Goal: Manage account settings

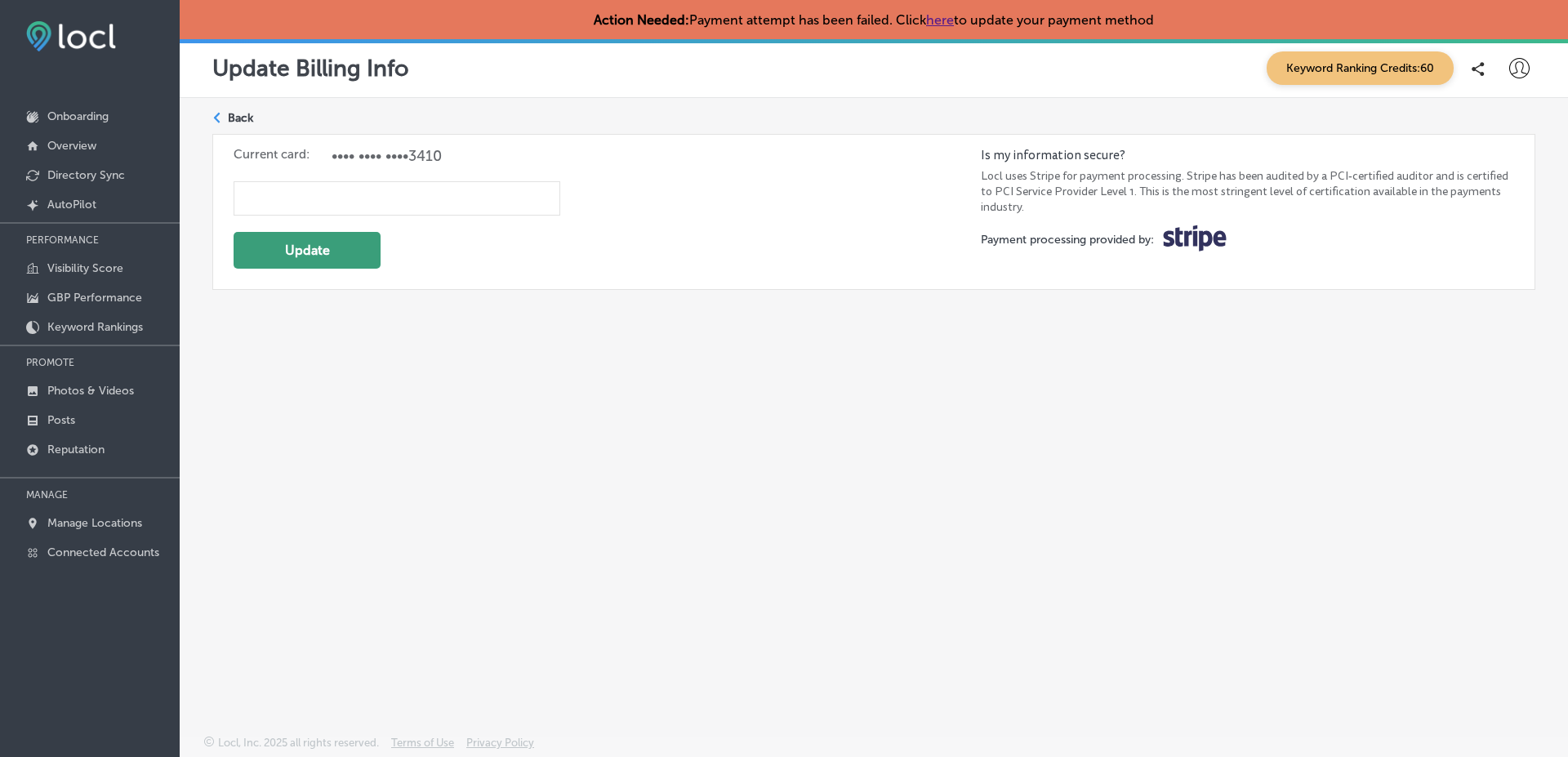
click at [298, 249] on button "Update" at bounding box center [307, 250] width 147 height 37
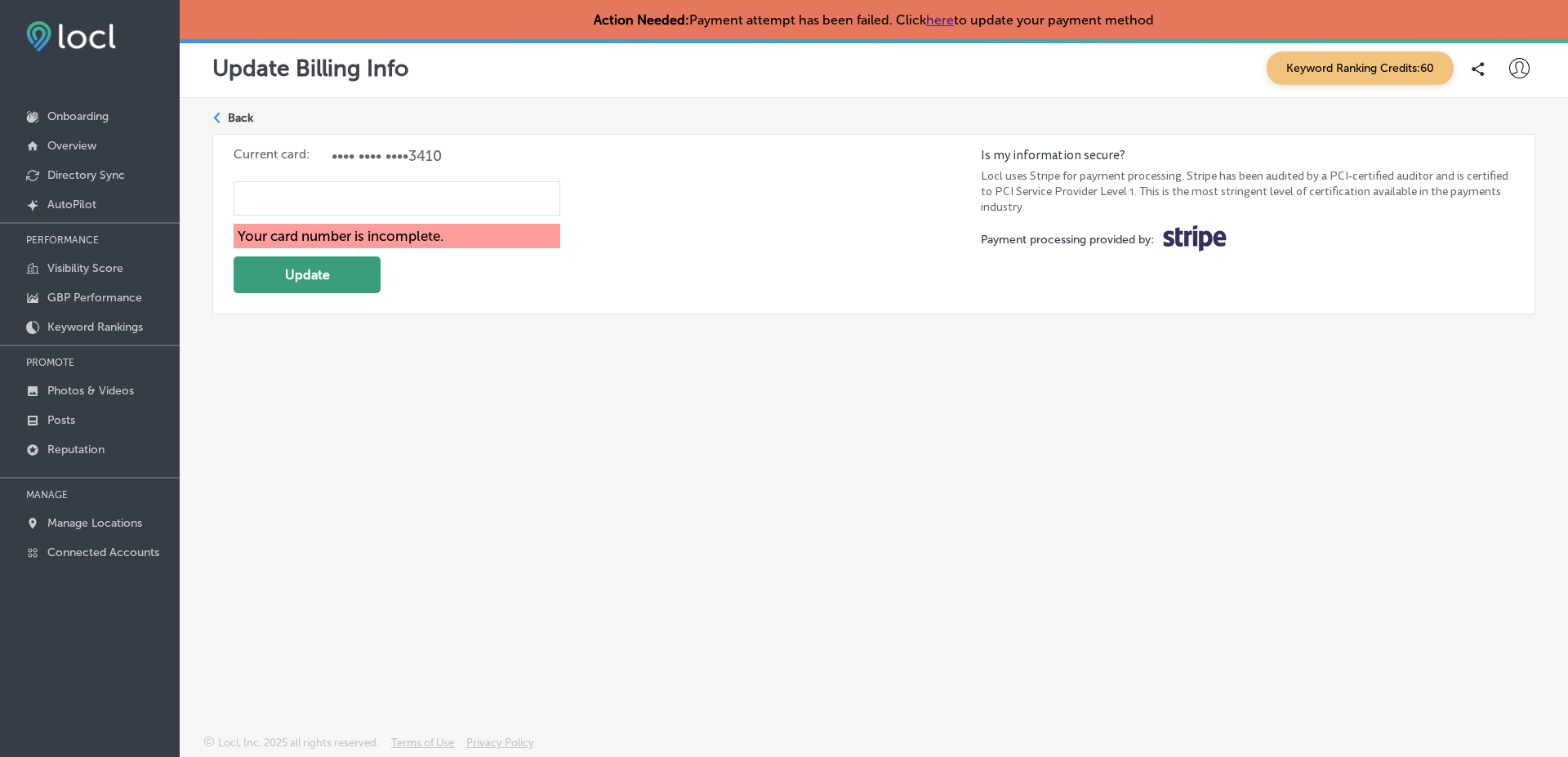
click at [306, 274] on button "Update" at bounding box center [307, 275] width 147 height 37
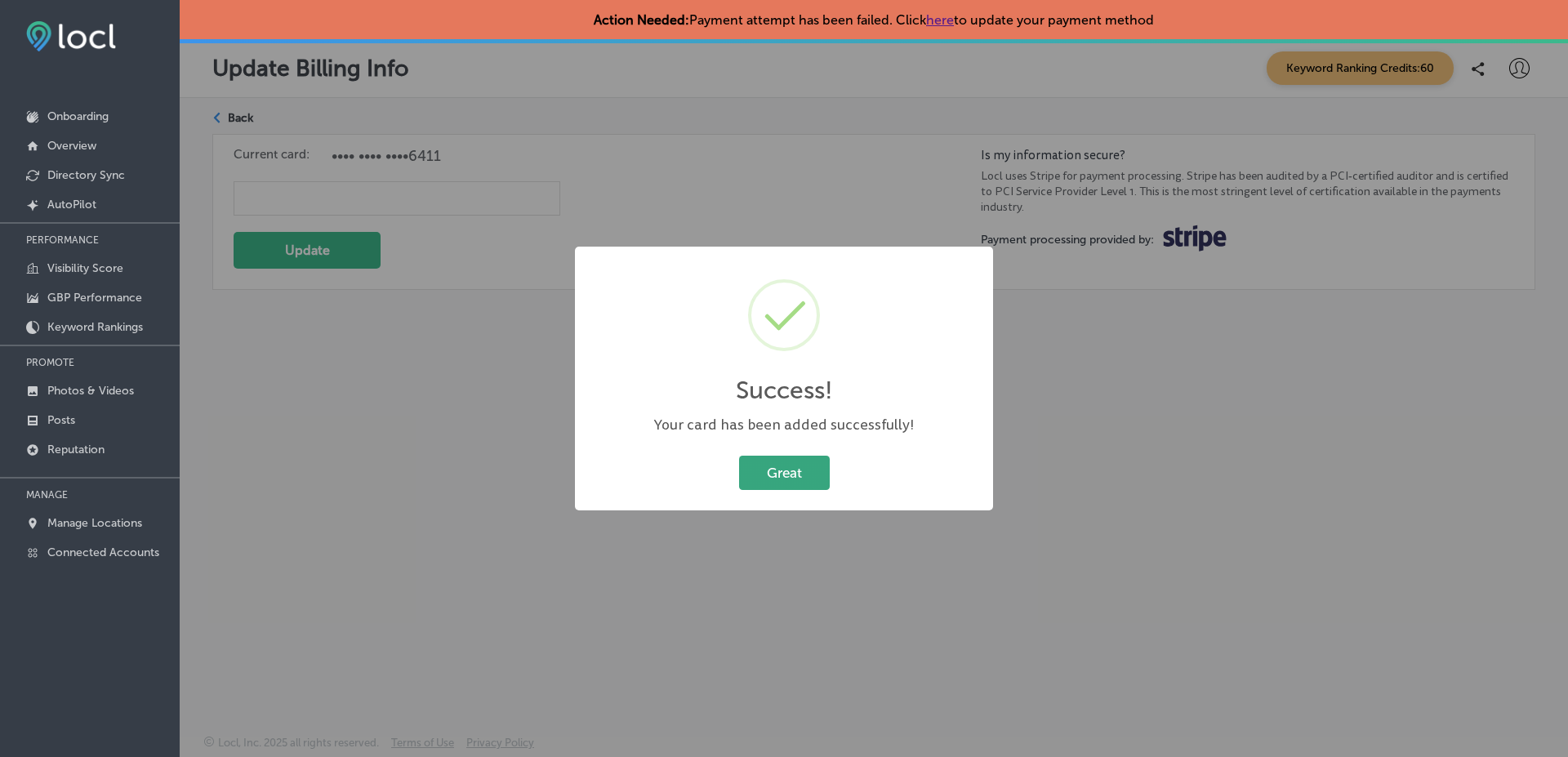
click at [772, 476] on button "Great" at bounding box center [784, 472] width 91 height 33
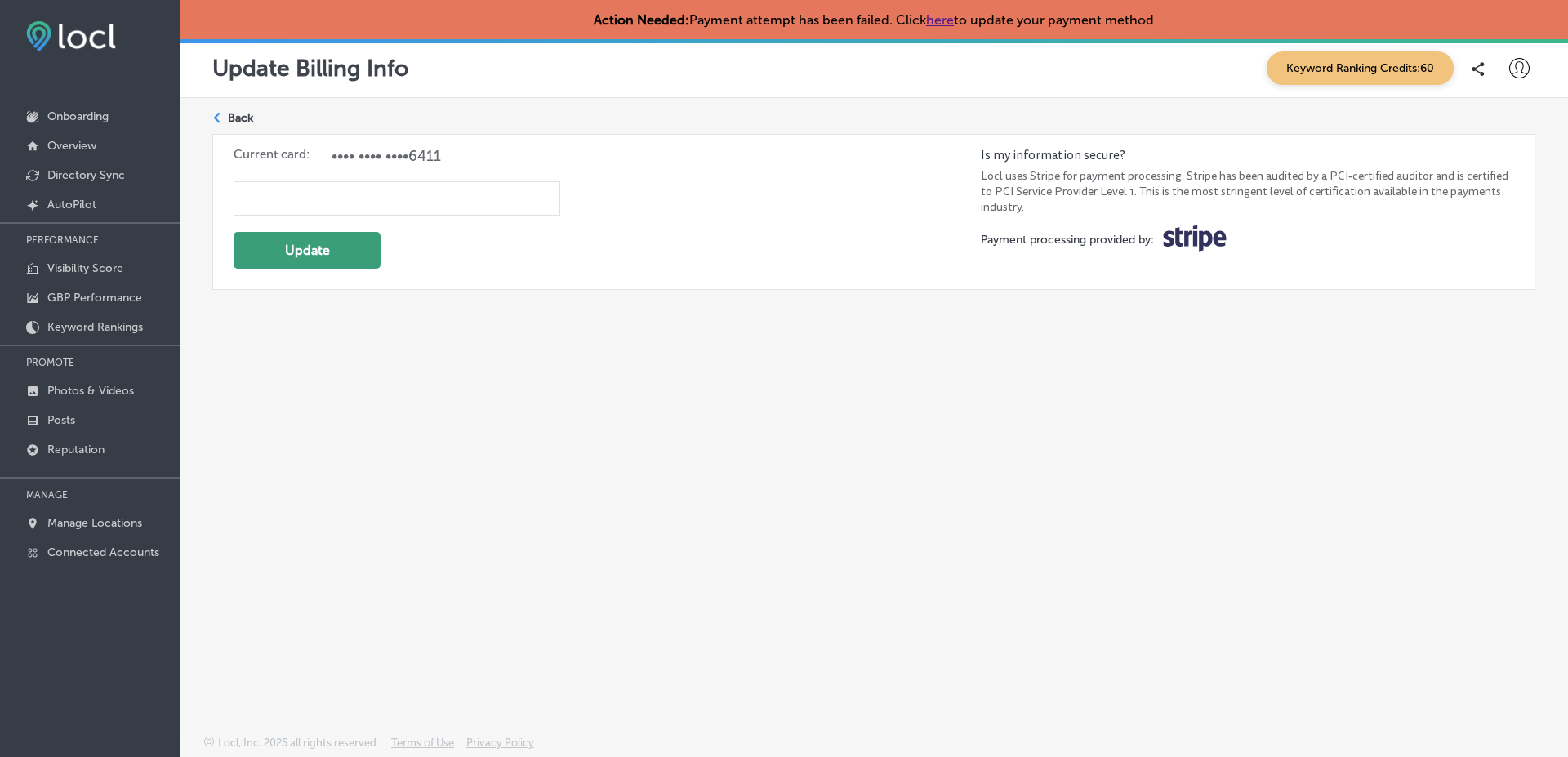
click at [309, 240] on button "Update" at bounding box center [307, 250] width 147 height 37
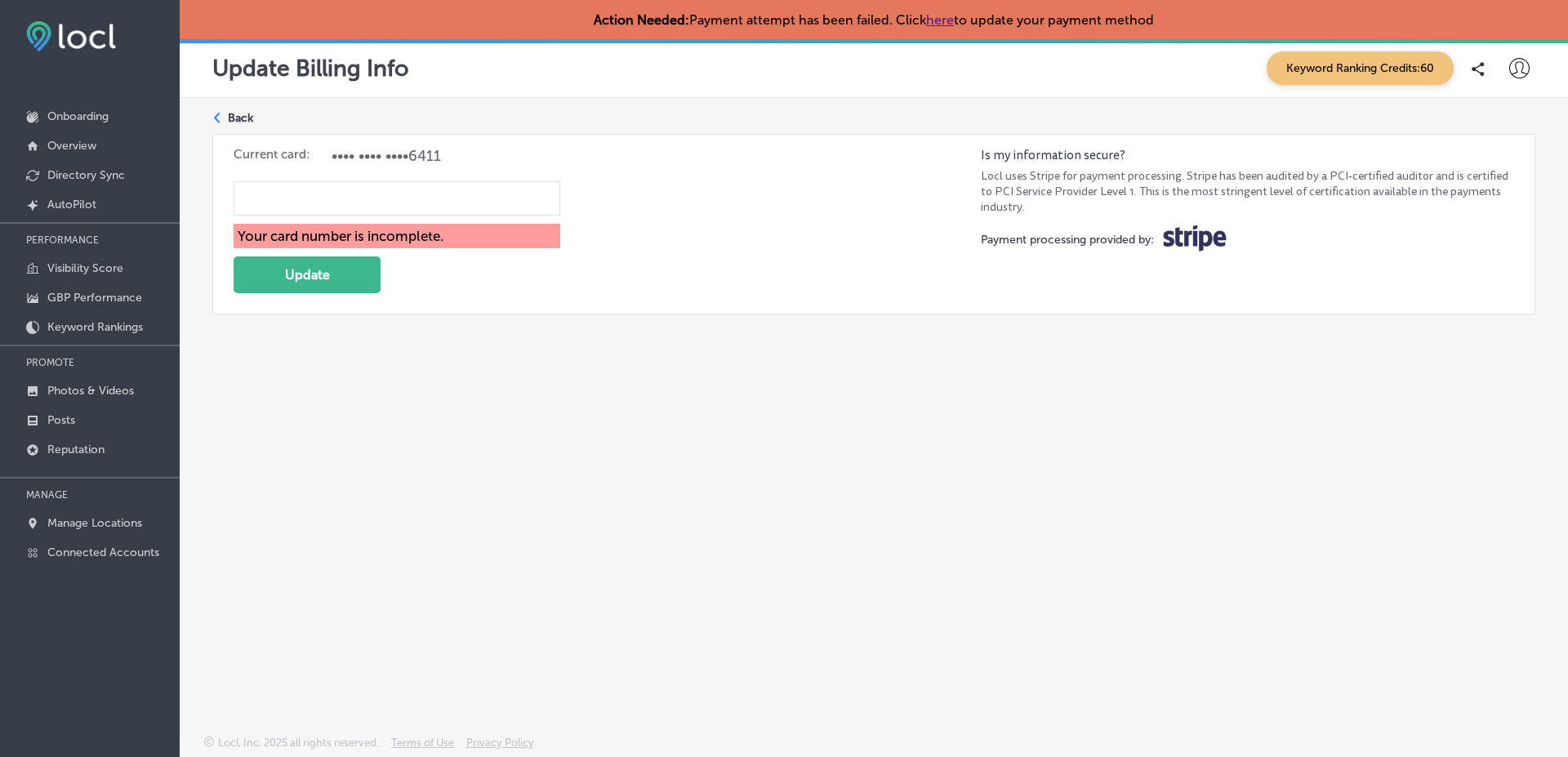
click at [693, 238] on form "Your card number is incomplete. Update" at bounding box center [607, 233] width 747 height 136
click at [745, 177] on form "Your card number is incomplete. Update" at bounding box center [607, 233] width 747 height 136
click at [860, 74] on div "Update Billing Info Keyword Ranking Credits: 60" at bounding box center [873, 68] width 1323 height 33
click at [509, 462] on div "Path Created with Sketch. Back Current card: •••• •••• •••• 6411 Your card numb…" at bounding box center [873, 378] width 1388 height 560
click at [585, 417] on div "Path Created with Sketch. Back Current card: •••• •••• •••• 6411 Your card numb…" at bounding box center [873, 378] width 1388 height 560
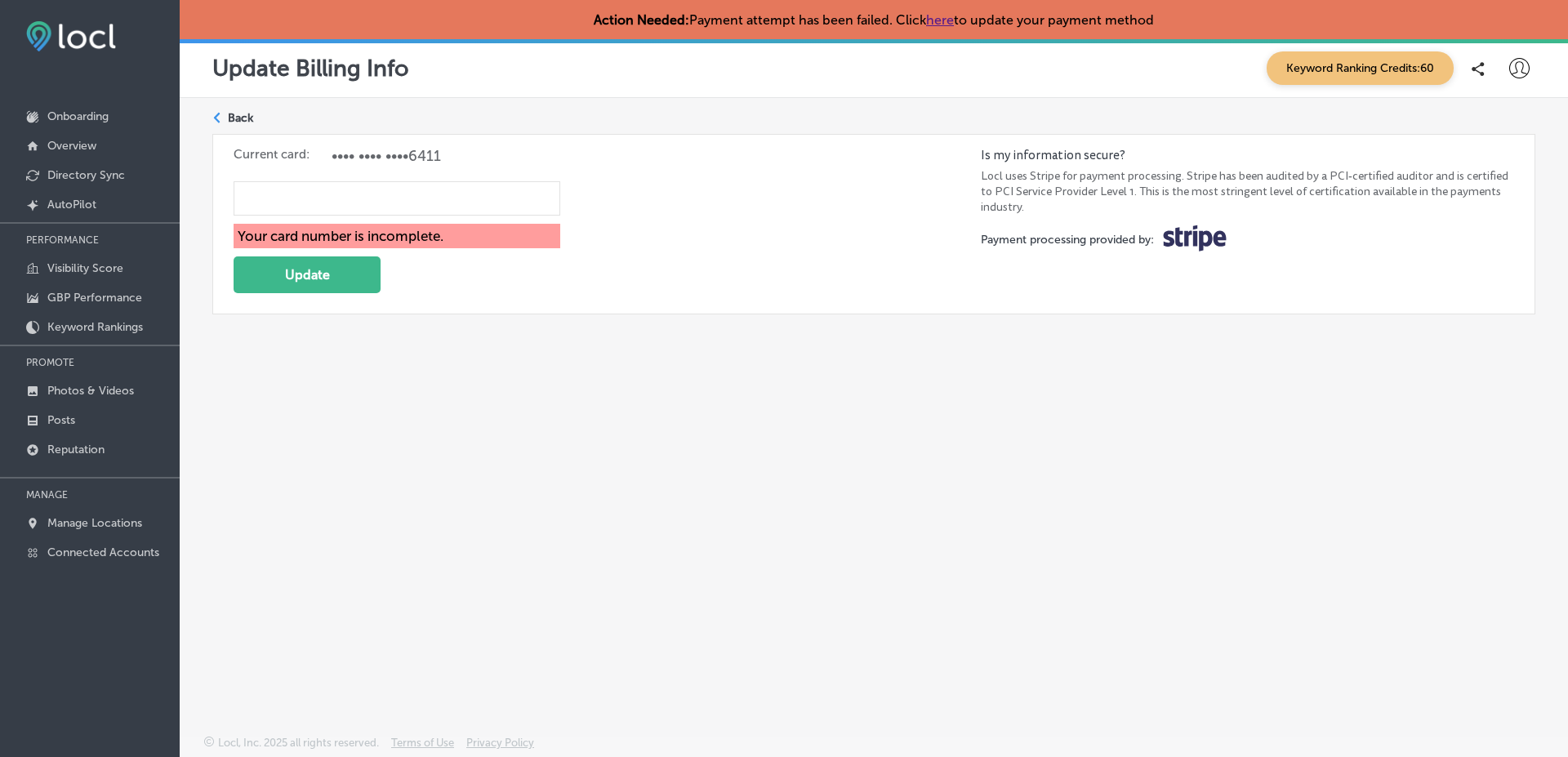
click at [623, 293] on form "Your card number is incomplete. Update" at bounding box center [607, 233] width 747 height 136
click at [261, 352] on div "Path Created with Sketch. Back Current card: •••• •••• •••• 6411 Your card numb…" at bounding box center [873, 378] width 1388 height 560
click at [680, 219] on form "Your card number is incomplete. Update" at bounding box center [607, 233] width 747 height 136
click at [759, 237] on form "Your card number is incomplete. Update" at bounding box center [607, 233] width 747 height 136
click at [952, 16] on link "here" at bounding box center [940, 20] width 27 height 15
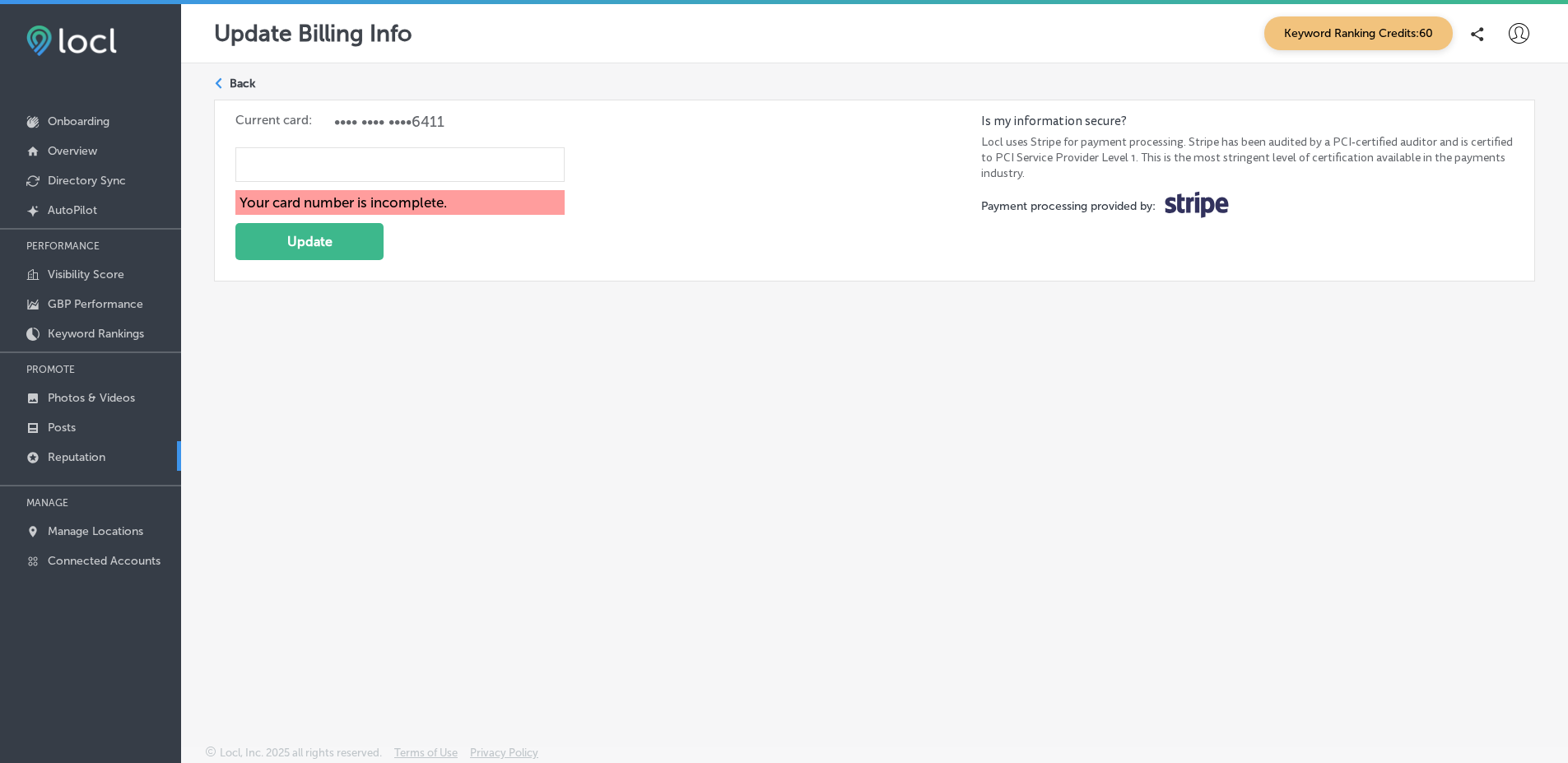
click at [91, 455] on p "Reputation" at bounding box center [76, 457] width 58 height 14
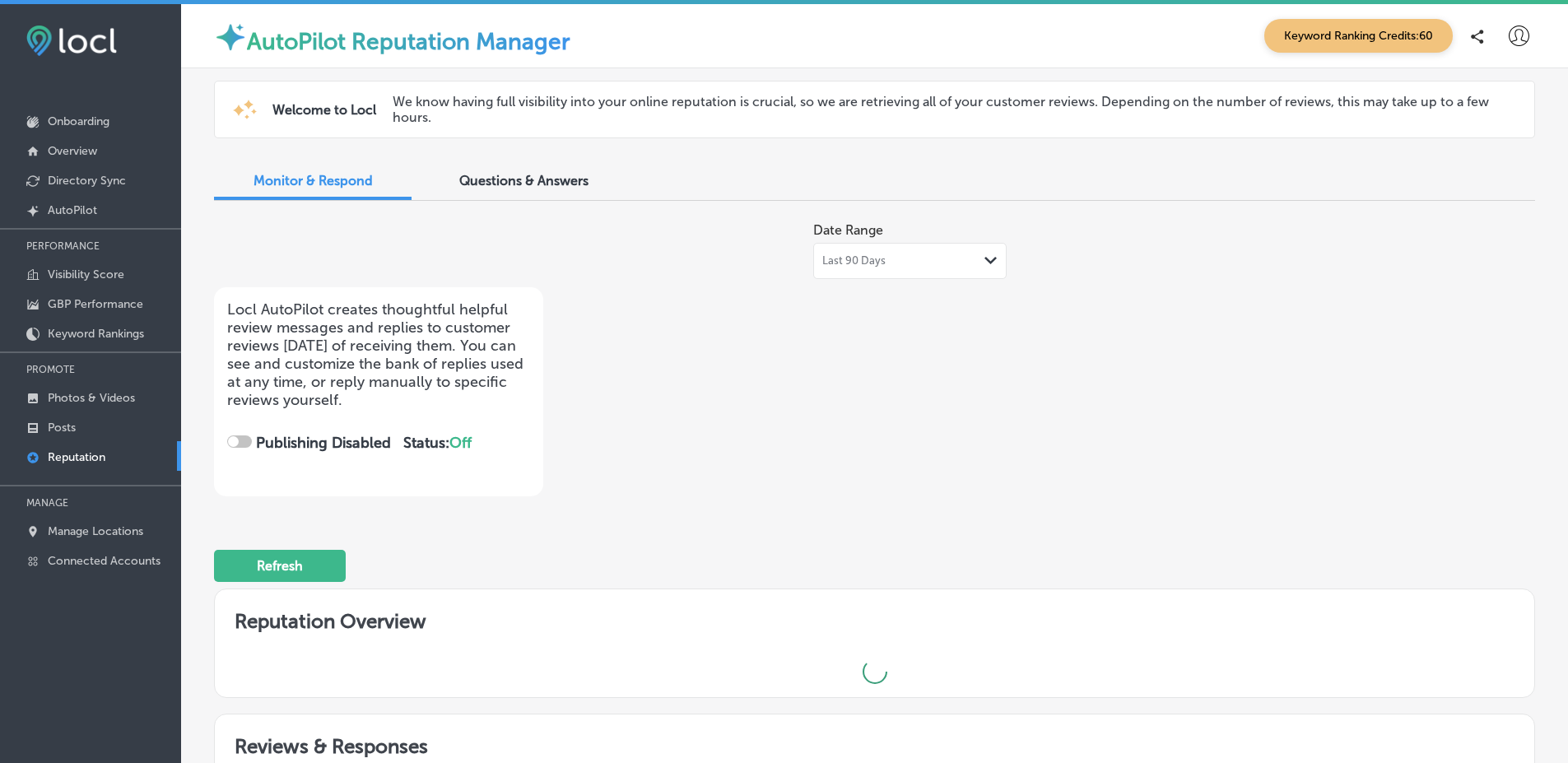
checkbox input "true"
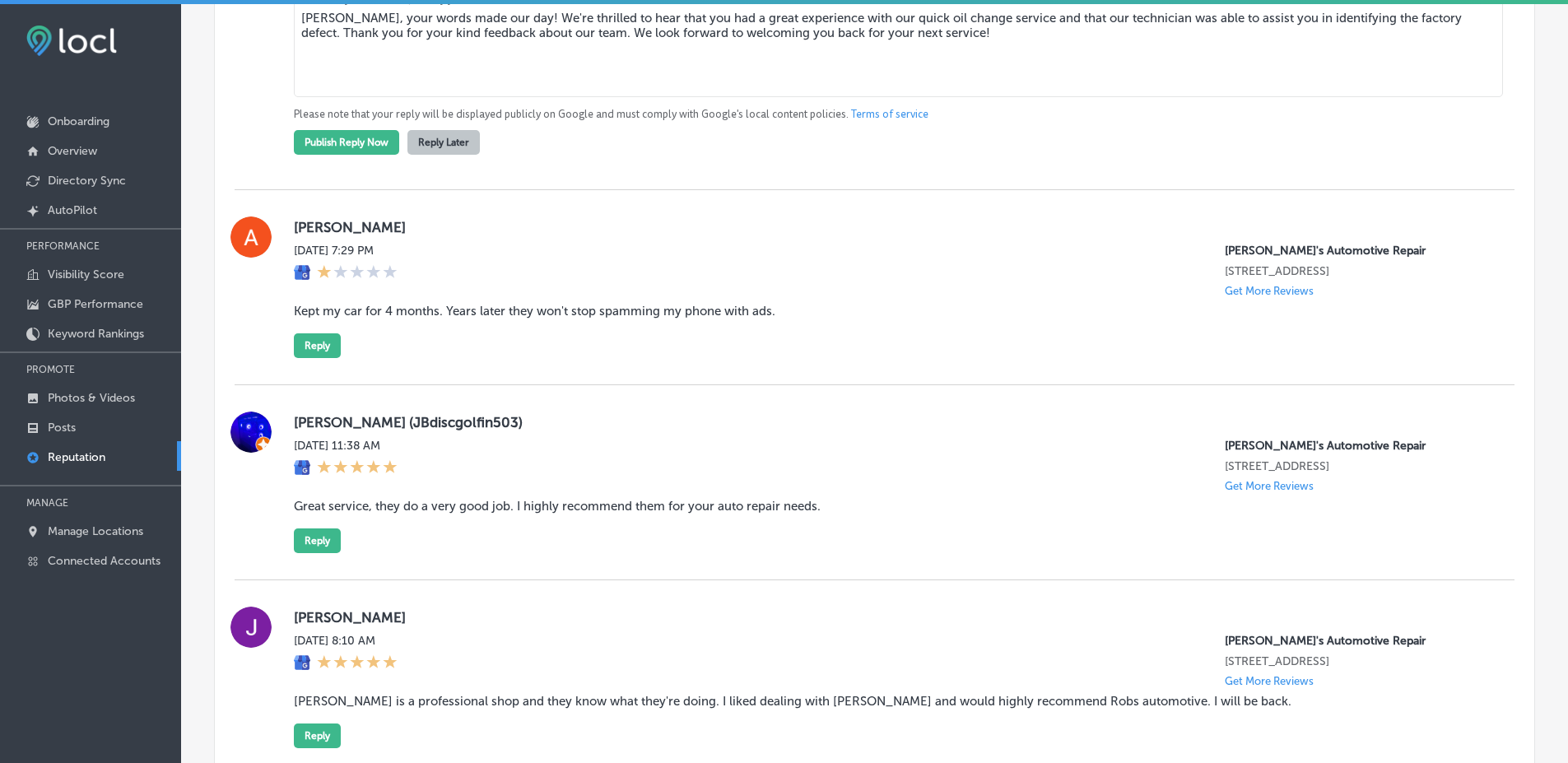
scroll to position [1399, 0]
